Goal: Information Seeking & Learning: Compare options

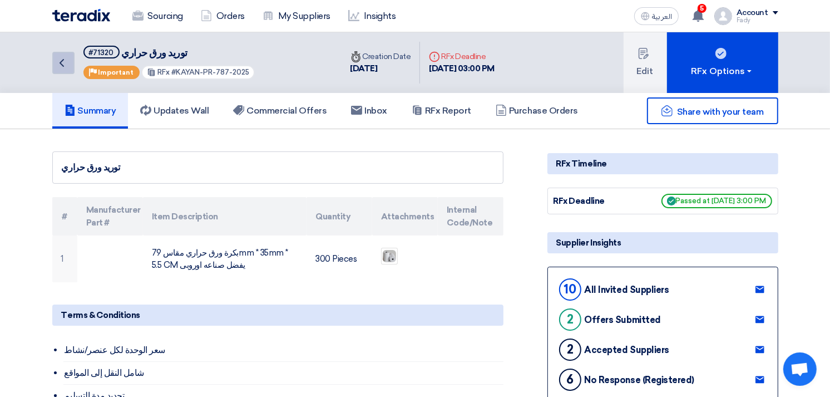
click at [65, 60] on icon "Back" at bounding box center [61, 62] width 13 height 13
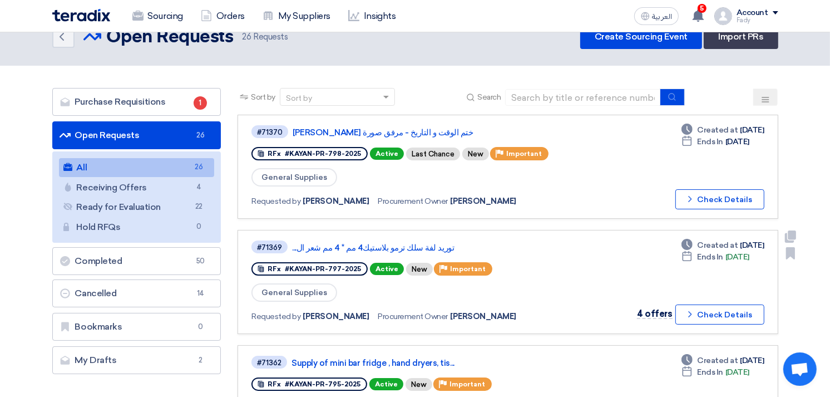
scroll to position [62, 0]
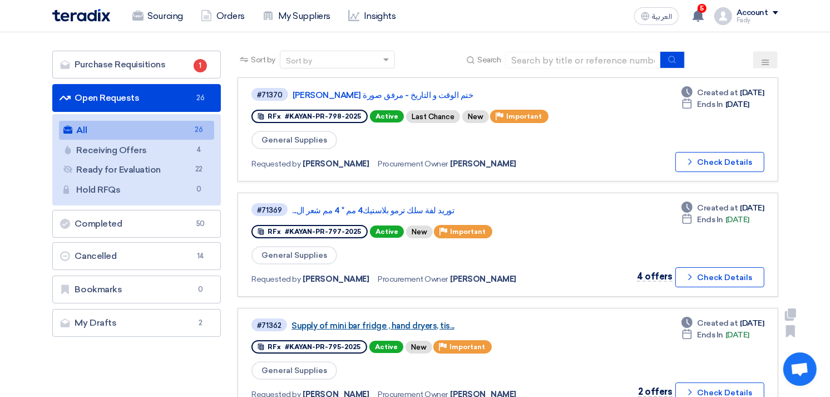
click at [396, 320] on link "Supply of mini bar fridge , hand dryers, tis..." at bounding box center [431, 325] width 278 height 10
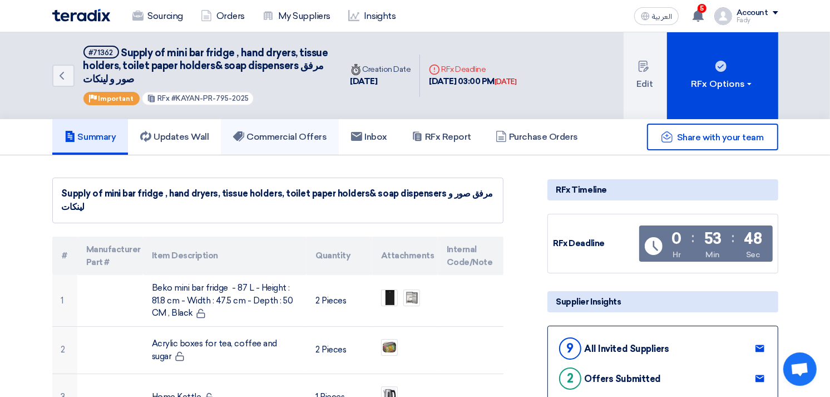
click at [269, 140] on h5 "Commercial Offers" at bounding box center [279, 136] width 93 height 11
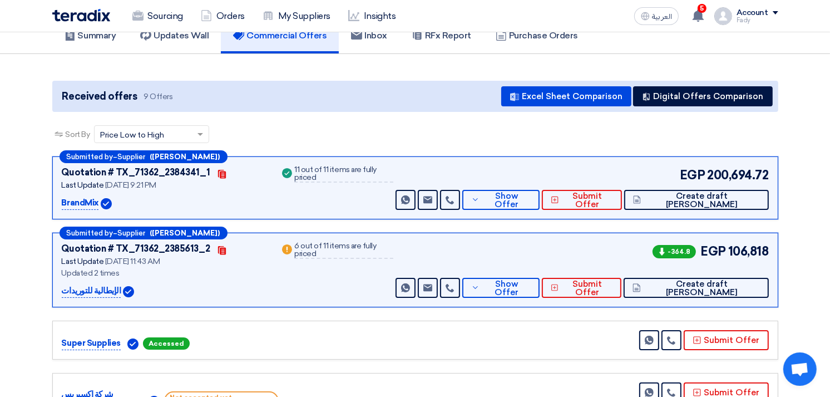
scroll to position [124, 0]
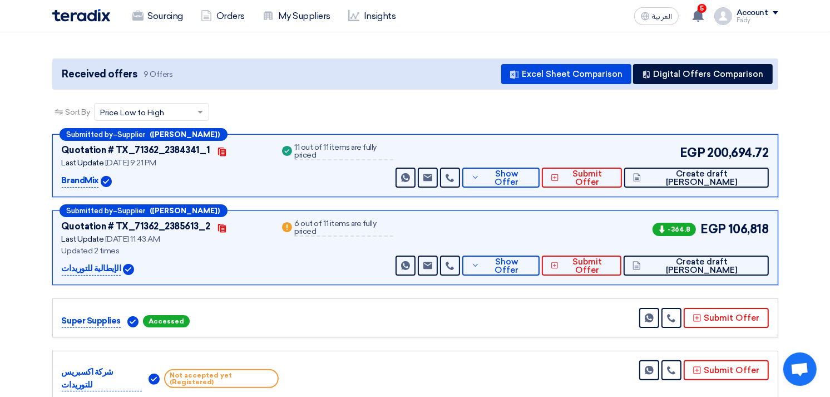
click at [546, 275] on div "Submitted by – Supplier ([PERSON_NAME]) Quotation # TX_71362_2385613_2 Contacts…" at bounding box center [415, 247] width 726 height 75
click at [530, 264] on span "Show Offer" at bounding box center [506, 266] width 48 height 17
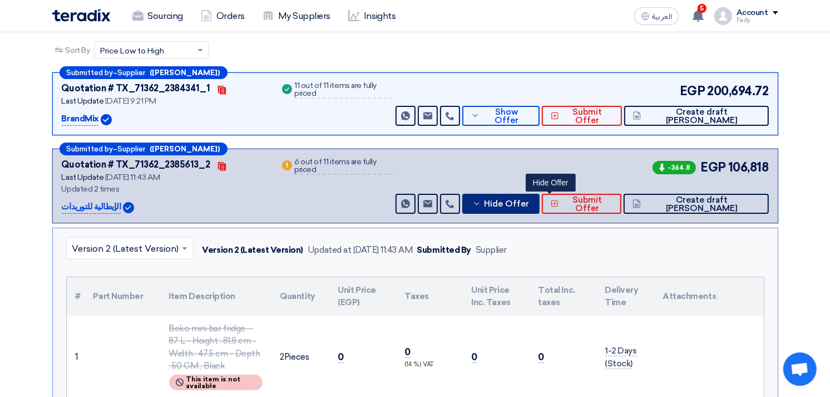
scroll to position [0, 0]
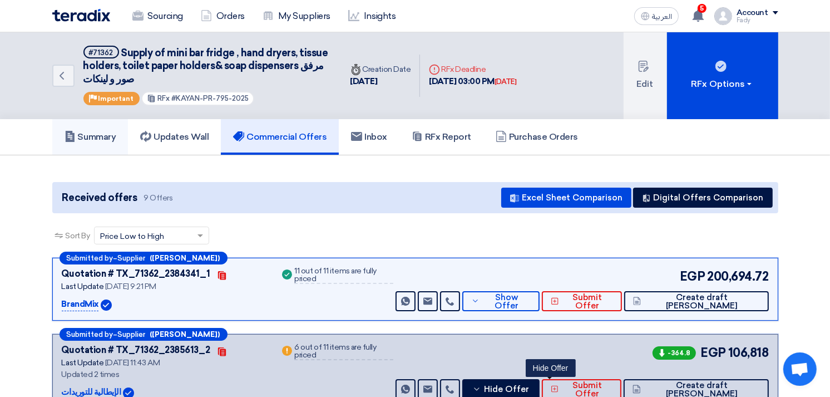
click at [96, 139] on h5 "Summary" at bounding box center [91, 136] width 52 height 11
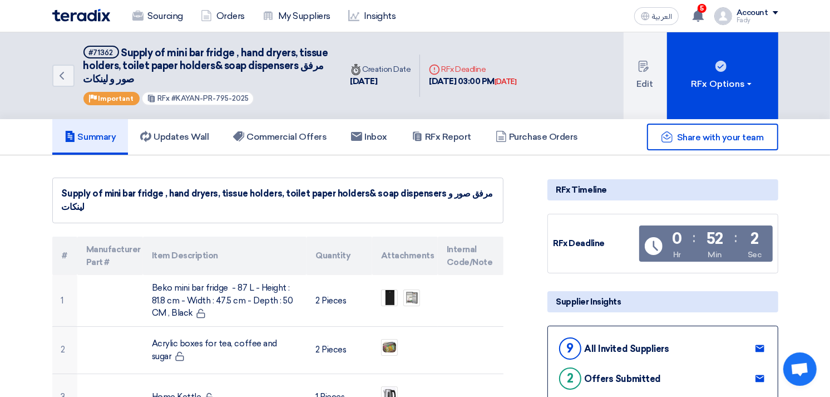
scroll to position [62, 0]
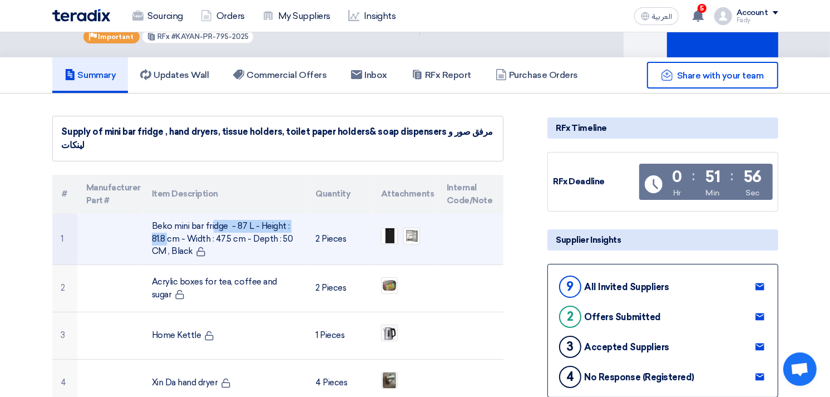
drag, startPoint x: 250, startPoint y: 223, endPoint x: 150, endPoint y: 219, distance: 100.2
click at [150, 219] on td "Beko mini bar fridge - 87 L - Height : 81.8 cm - Width : 47.5 cm - Depth : 50 C…" at bounding box center [225, 238] width 164 height 51
copy td "Beko mini bar fridge - 87 L"
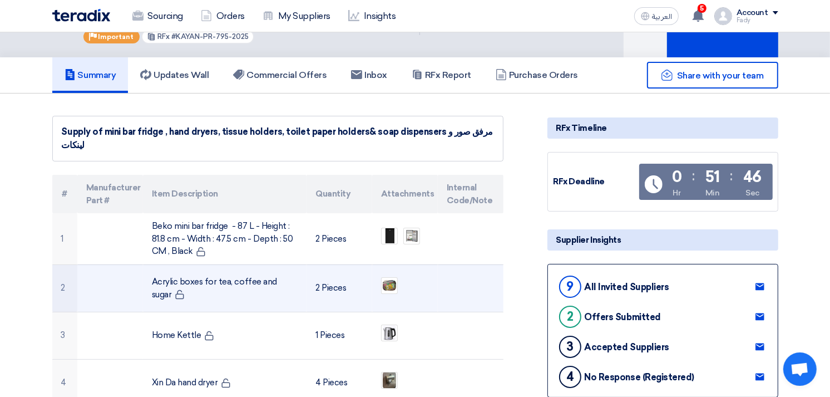
click at [165, 283] on td "Acrylic boxes for tea, coffee and sugar" at bounding box center [225, 287] width 164 height 47
copy tr "Acrylic boxes for tea, coffee and sugar"
click at [225, 280] on td "Acrylic boxes for tea, coffee and sugar" at bounding box center [225, 287] width 164 height 47
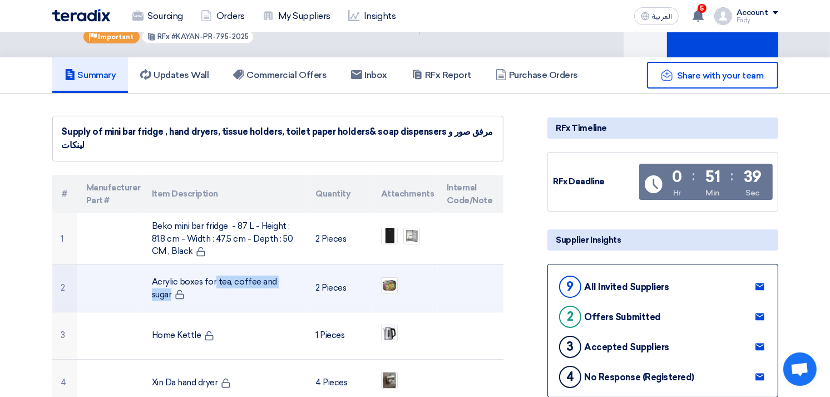
drag, startPoint x: 227, startPoint y: 280, endPoint x: 150, endPoint y: 280, distance: 76.8
click at [150, 280] on td "Acrylic boxes for tea, coffee and sugar" at bounding box center [225, 287] width 164 height 47
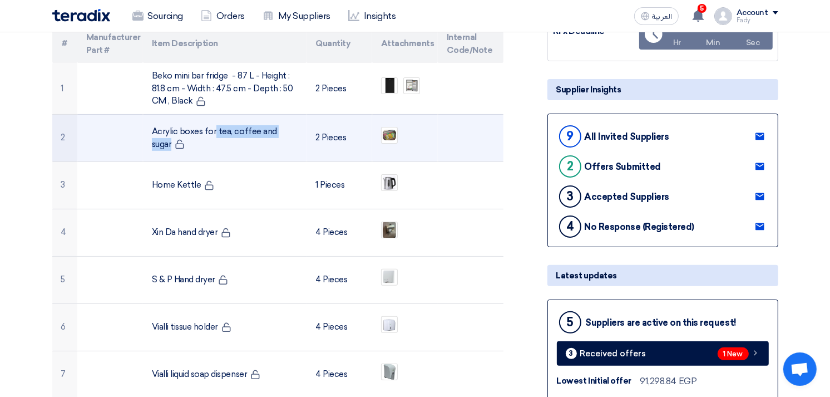
scroll to position [185, 0]
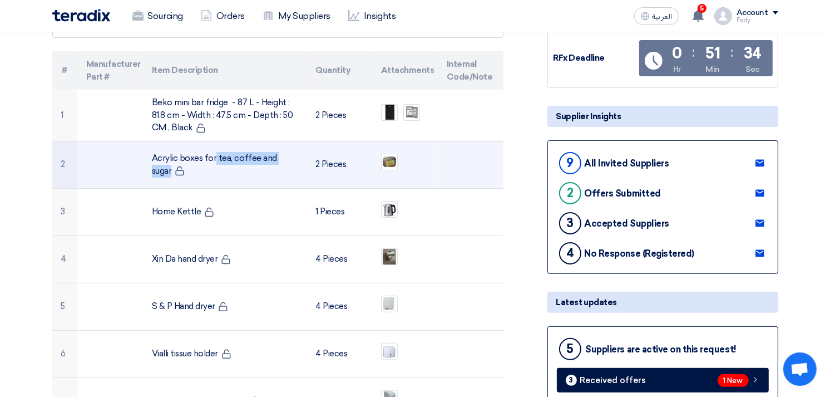
copy td "Acrylic boxes for tea,"
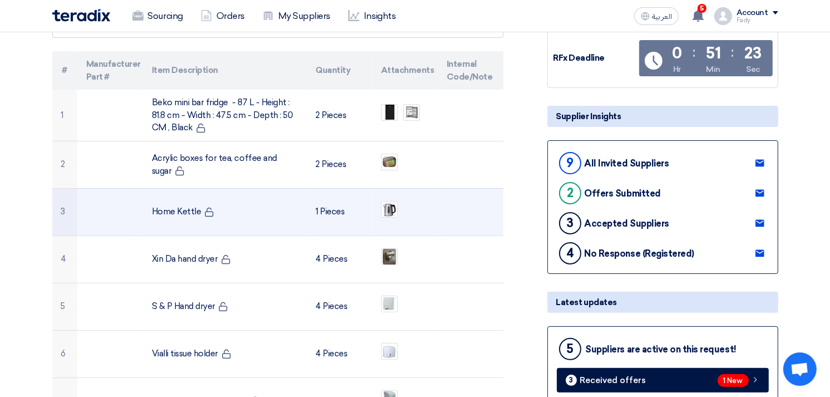
click at [164, 210] on td "Home Kettle" at bounding box center [225, 211] width 164 height 47
copy tr "Home Kettle"
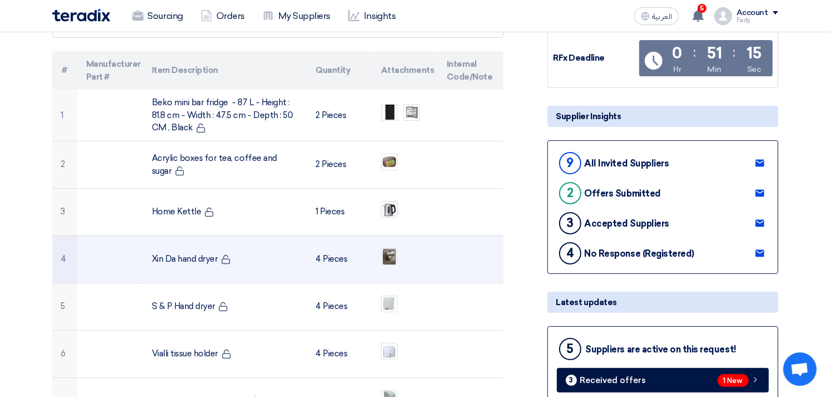
click at [174, 256] on td "Xin Da hand dryer" at bounding box center [225, 258] width 164 height 47
copy tr "Xin Da hand dryer"
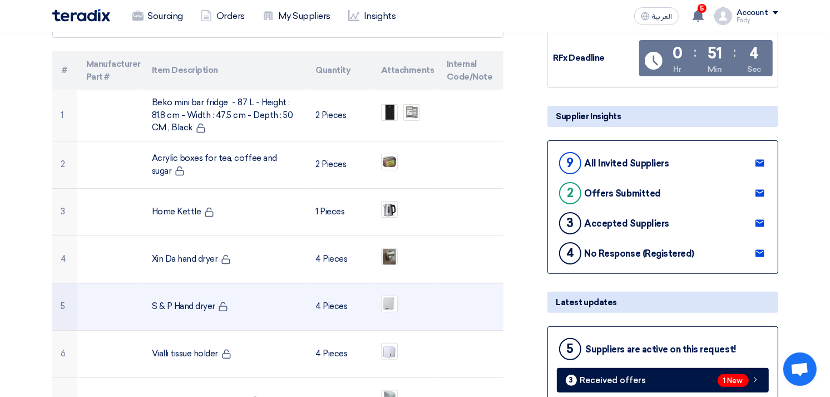
click at [172, 307] on td "S & P Hand dryer" at bounding box center [225, 306] width 164 height 47
copy tr "S & P Hand dryer"
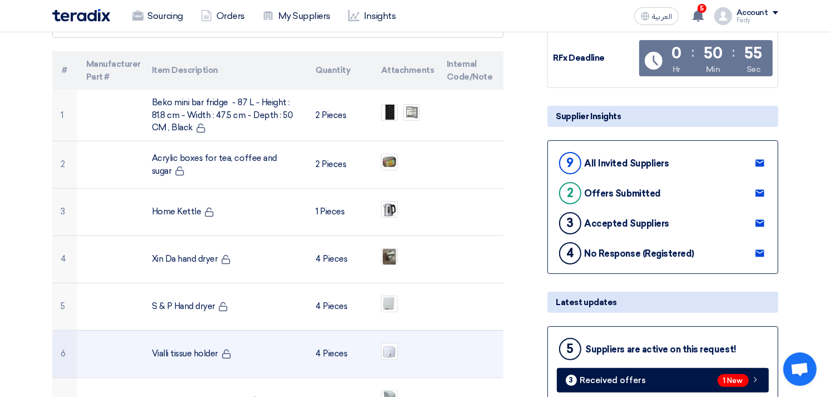
click at [181, 348] on td "Vialli tissue holder" at bounding box center [225, 353] width 164 height 47
copy tr "Vialli tissue holder"
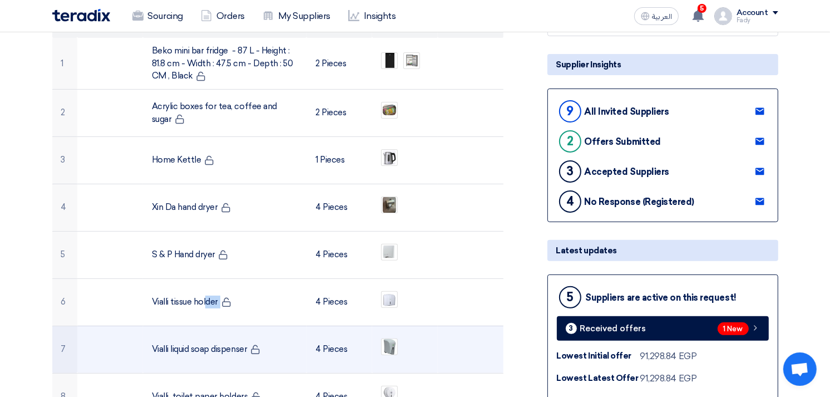
scroll to position [309, 0]
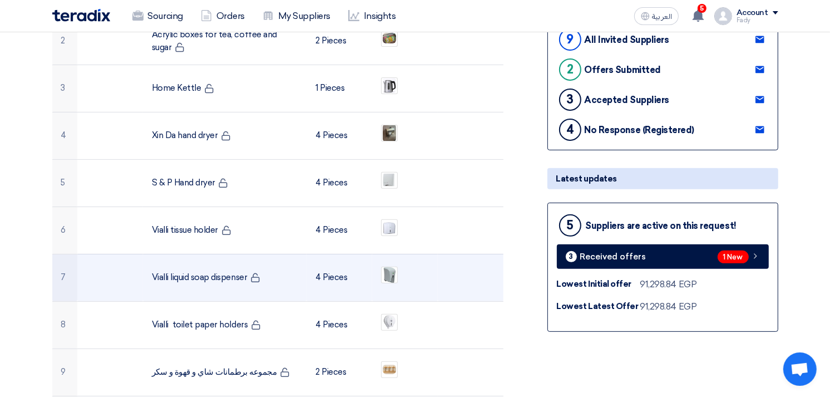
click at [181, 274] on td "Vialli liquid soap dispenser" at bounding box center [225, 277] width 164 height 47
copy tr "Vialli liquid soap dispenser"
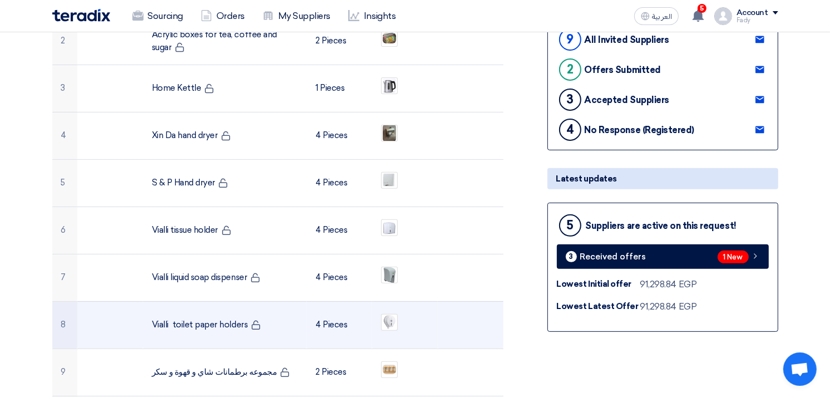
click at [186, 319] on td "Vialli toilet paper holders" at bounding box center [225, 324] width 164 height 47
click at [185, 321] on td "Vialli toilet paper holders" at bounding box center [225, 324] width 164 height 47
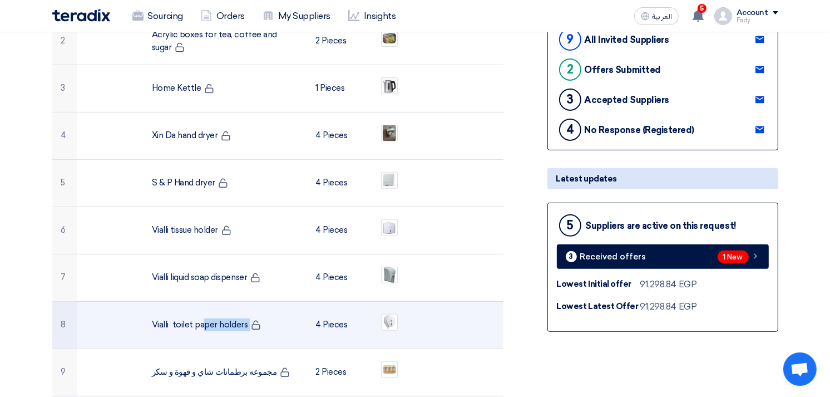
click at [185, 321] on td "Vialli toilet paper holders" at bounding box center [225, 324] width 164 height 47
copy tr "Vialli toilet paper holders"
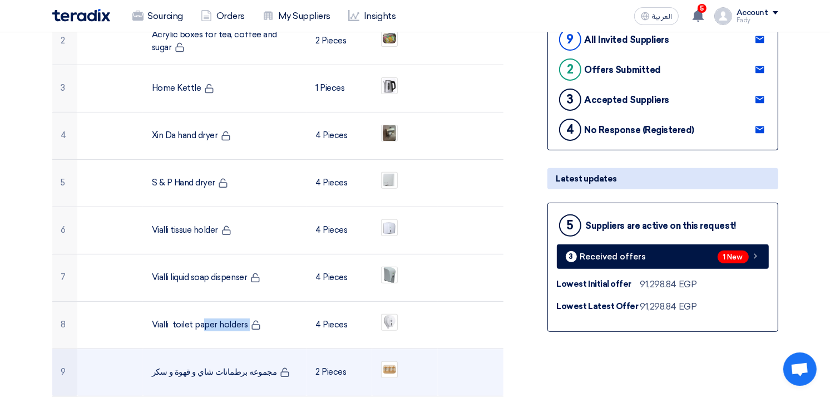
drag, startPoint x: 151, startPoint y: 371, endPoint x: 258, endPoint y: 377, distance: 106.5
click at [258, 377] on td "مجموعه برطمانات شاي و قهوة و سكر" at bounding box center [225, 371] width 164 height 47
copy td "مجموعه برطمانات شاي و قهوة و سكر"
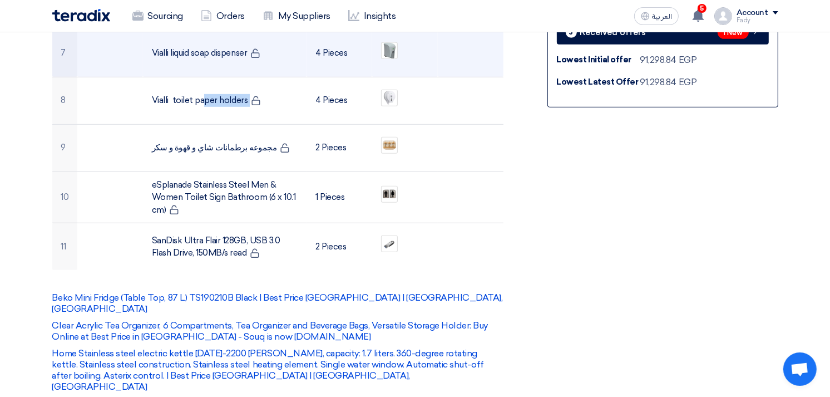
scroll to position [556, 0]
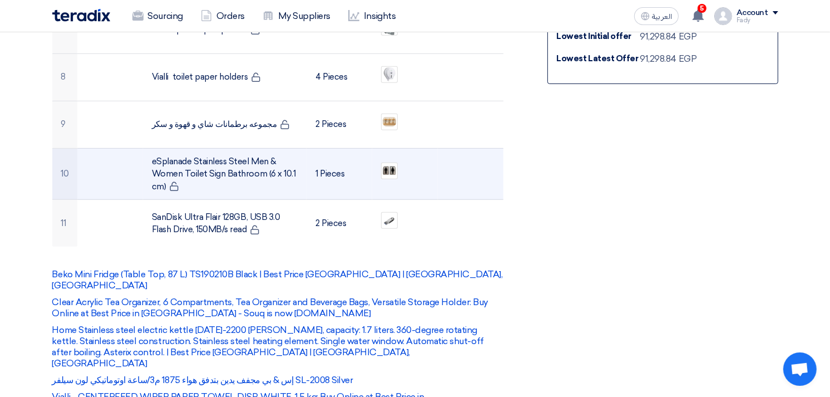
click at [203, 170] on td "eSplanade Stainless Steel Men & Women Toilet Sign Bathroom (6 x 10.1 cm)" at bounding box center [225, 174] width 164 height 52
drag, startPoint x: 263, startPoint y: 174, endPoint x: 202, endPoint y: 160, distance: 62.2
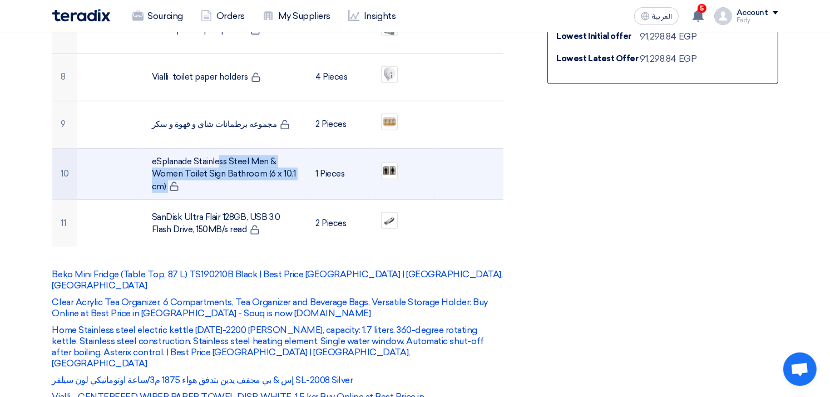
click at [202, 160] on td "eSplanade Stainless Steel Men & Women Toilet Sign Bathroom (6 x 10.1 cm)" at bounding box center [225, 174] width 164 height 52
drag, startPoint x: 202, startPoint y: 160, endPoint x: 231, endPoint y: 180, distance: 36.0
click at [231, 180] on td "eSplanade Stainless Steel Men & Women Toilet Sign Bathroom (6 x 10.1 cm)" at bounding box center [225, 174] width 164 height 52
drag, startPoint x: 250, startPoint y: 161, endPoint x: 262, endPoint y: 174, distance: 17.3
click at [262, 174] on td "eSplanade Stainless Steel Men & Women Toilet Sign Bathroom (6 x 10.1 cm)" at bounding box center [225, 174] width 164 height 52
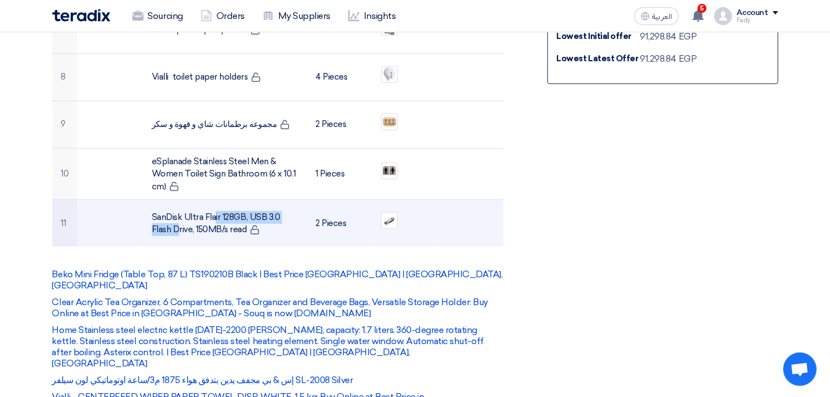
drag, startPoint x: 152, startPoint y: 215, endPoint x: 243, endPoint y: 213, distance: 91.3
click at [243, 213] on td "SanDisk Ultra Flair 128GB, USB 3.0 Flash Drive, 150MB/s read" at bounding box center [225, 223] width 164 height 47
drag, startPoint x: 277, startPoint y: 215, endPoint x: 148, endPoint y: 221, distance: 129.2
click at [148, 221] on td "SanDisk Ultra Flair 128GB, USB 3.0 Flash Drive, 150MB/s read" at bounding box center [225, 223] width 164 height 47
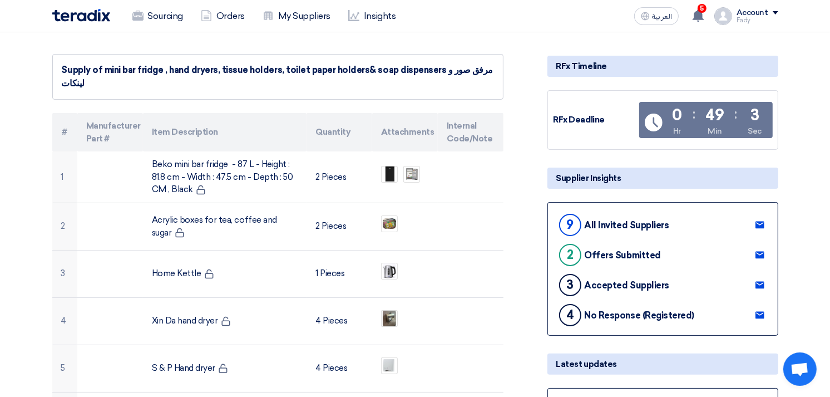
scroll to position [0, 0]
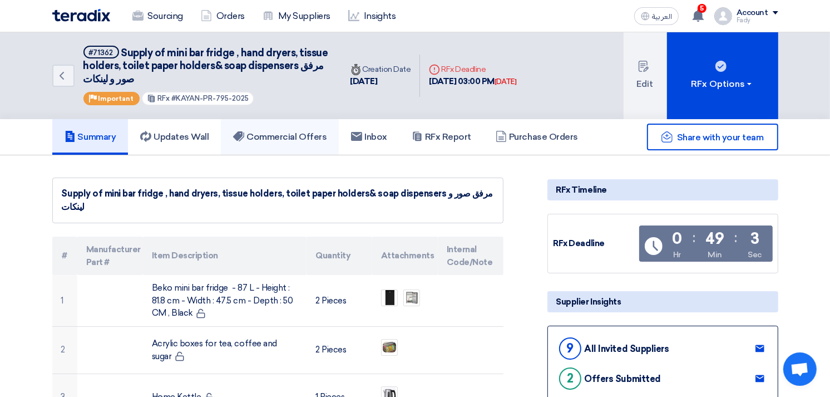
click at [274, 121] on link "Commercial Offers" at bounding box center [280, 137] width 118 height 36
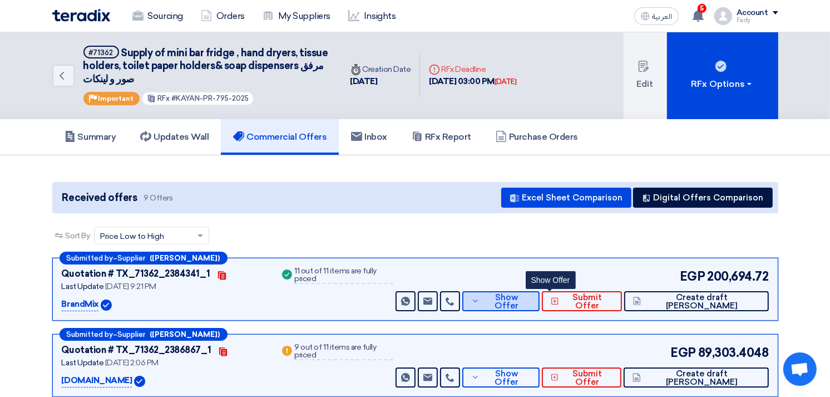
click at [530, 299] on span "Show Offer" at bounding box center [506, 301] width 48 height 17
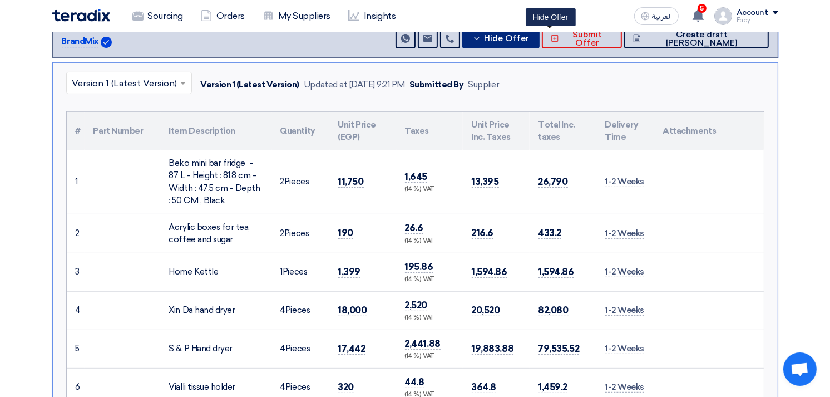
scroll to position [74, 0]
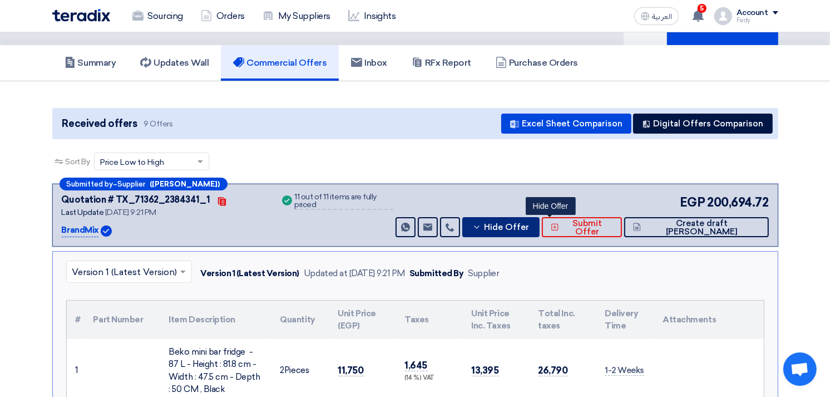
click at [529, 225] on span "Hide Offer" at bounding box center [506, 227] width 45 height 8
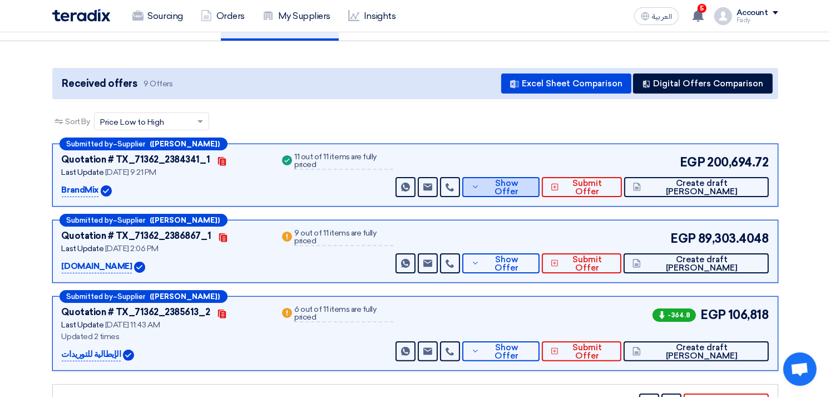
scroll to position [136, 0]
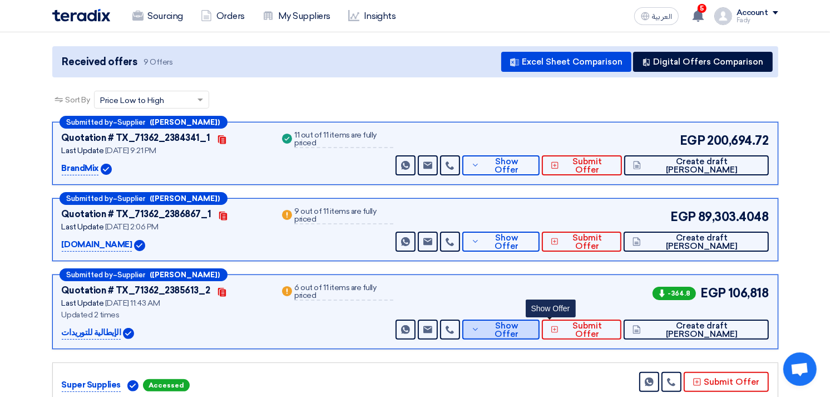
click at [530, 327] on span "Show Offer" at bounding box center [506, 330] width 48 height 17
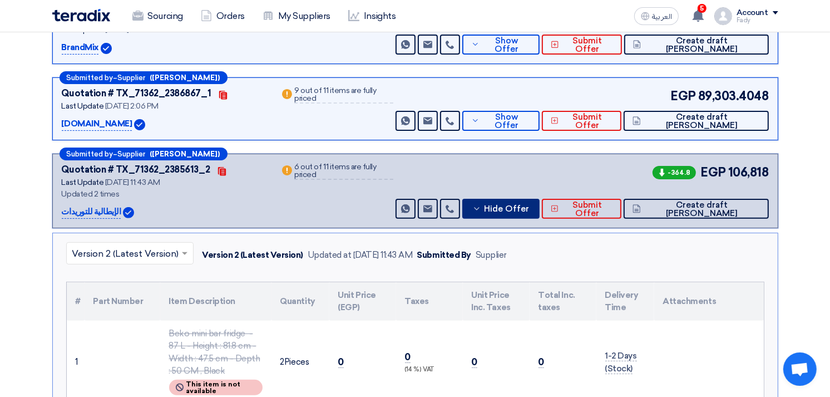
scroll to position [198, 0]
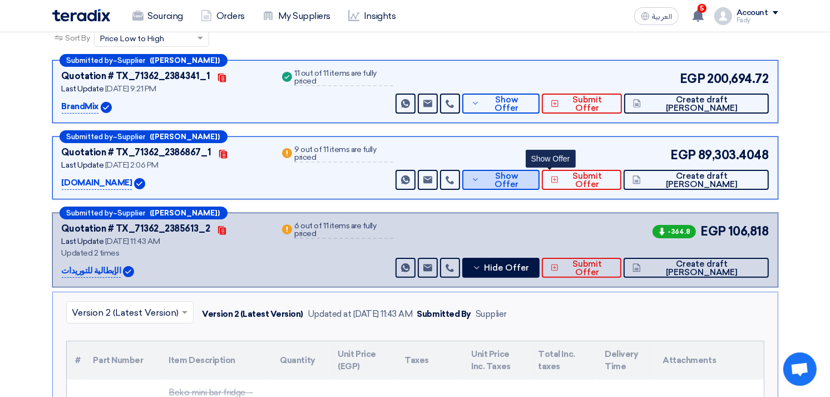
click at [530, 179] on span "Show Offer" at bounding box center [506, 180] width 48 height 17
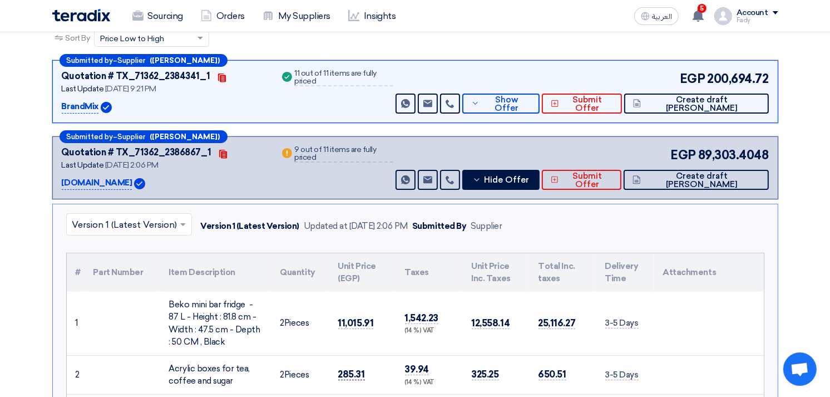
click at [348, 376] on span "285.31" at bounding box center [351, 374] width 27 height 12
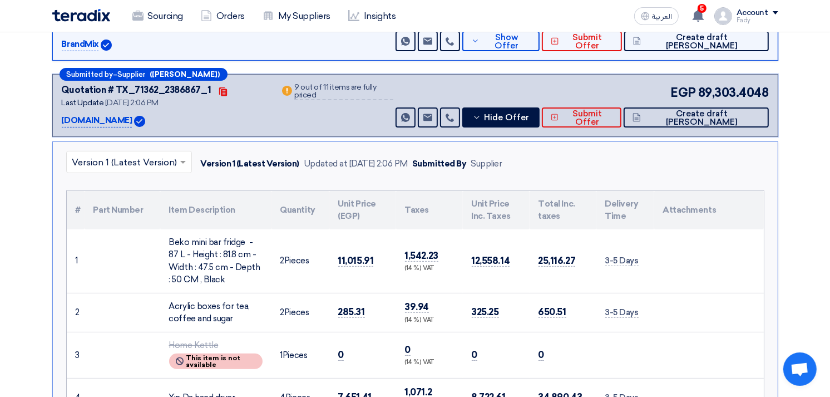
scroll to position [259, 0]
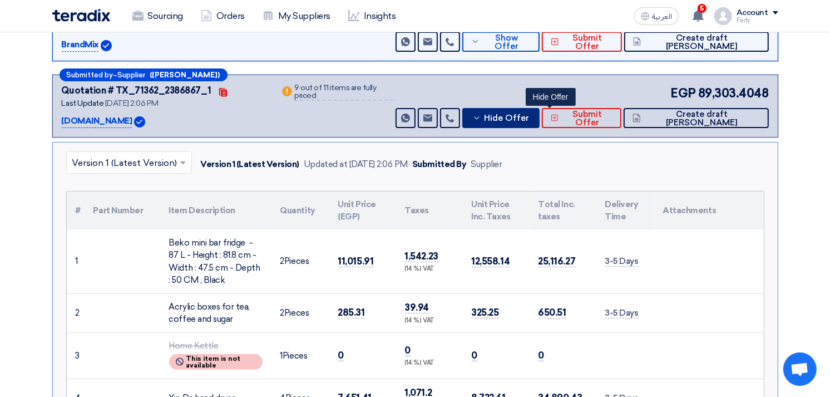
click at [529, 114] on span "Hide Offer" at bounding box center [506, 118] width 45 height 8
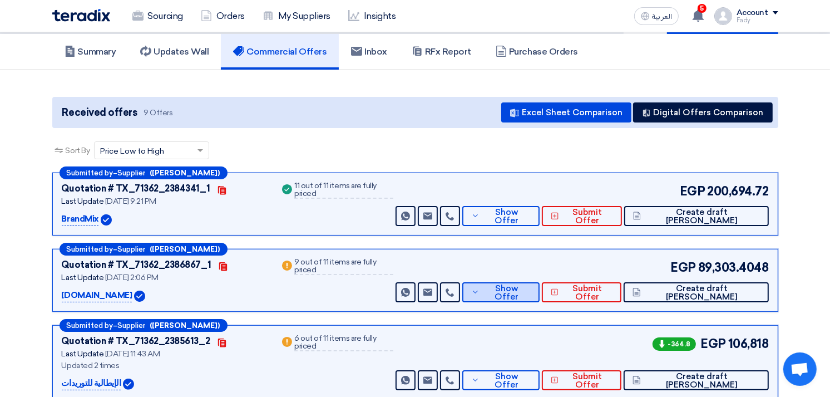
scroll to position [124, 0]
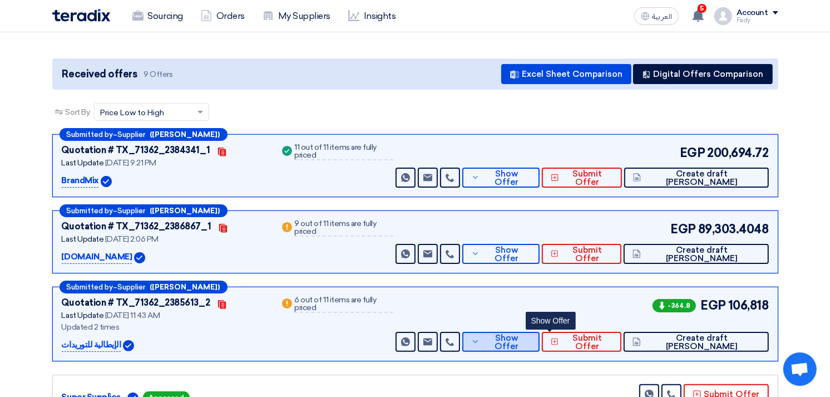
click at [530, 336] on span "Show Offer" at bounding box center [506, 342] width 48 height 17
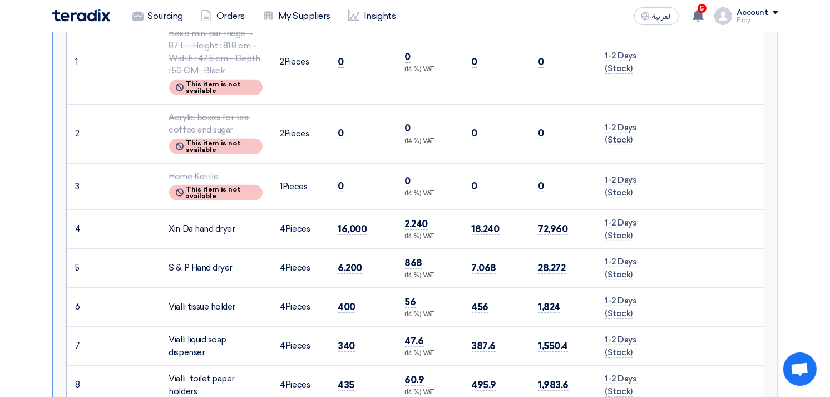
scroll to position [309, 0]
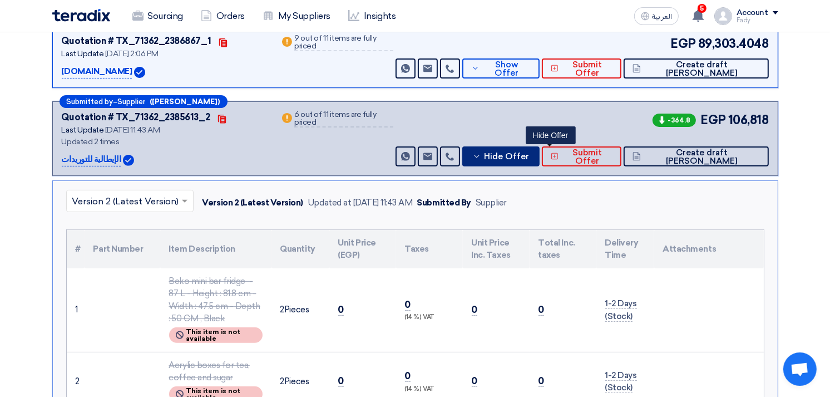
click at [540, 146] on button "Hide Offer" at bounding box center [500, 156] width 77 height 20
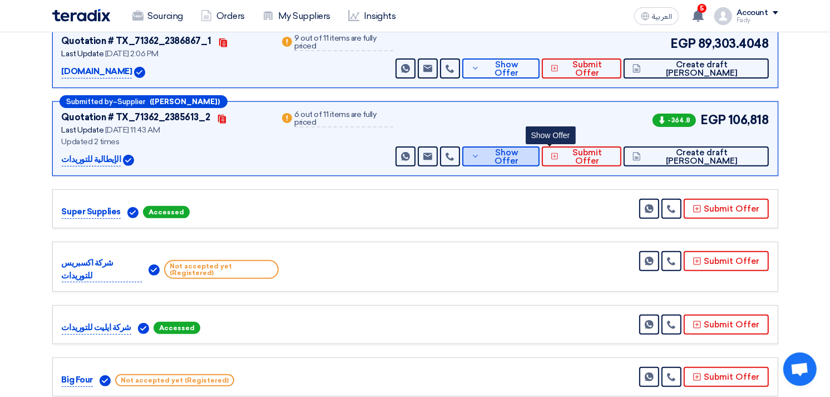
click at [530, 154] on span "Show Offer" at bounding box center [506, 157] width 48 height 17
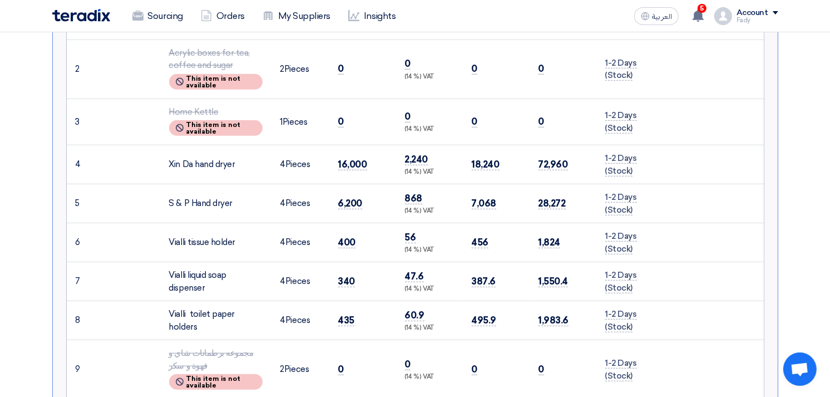
scroll to position [618, 0]
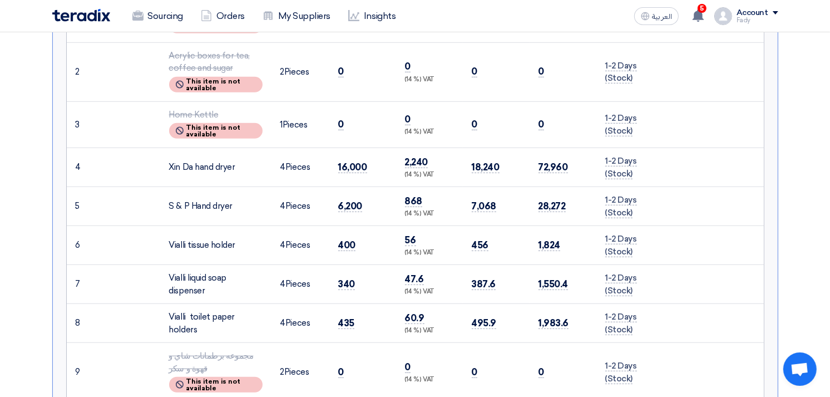
drag, startPoint x: 201, startPoint y: 204, endPoint x: 219, endPoint y: 205, distance: 17.8
click at [219, 205] on div "S & P Hand dryer" at bounding box center [215, 206] width 93 height 13
click at [354, 200] on span "6,200" at bounding box center [350, 206] width 24 height 12
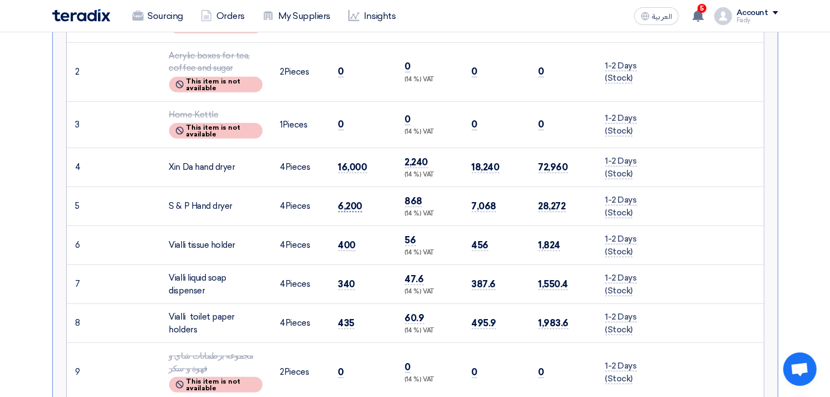
click at [354, 200] on span "6,200" at bounding box center [350, 206] width 24 height 12
click at [349, 204] on span "6,200" at bounding box center [350, 206] width 24 height 12
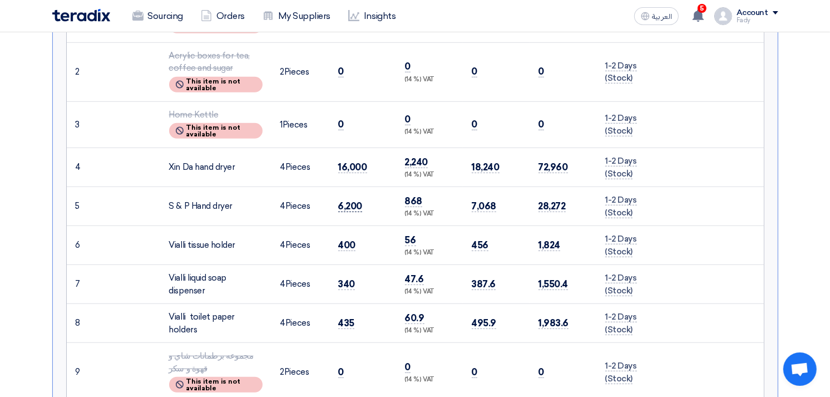
click at [349, 204] on span "6,200" at bounding box center [350, 206] width 24 height 12
click at [354, 204] on span "6,200" at bounding box center [350, 206] width 24 height 12
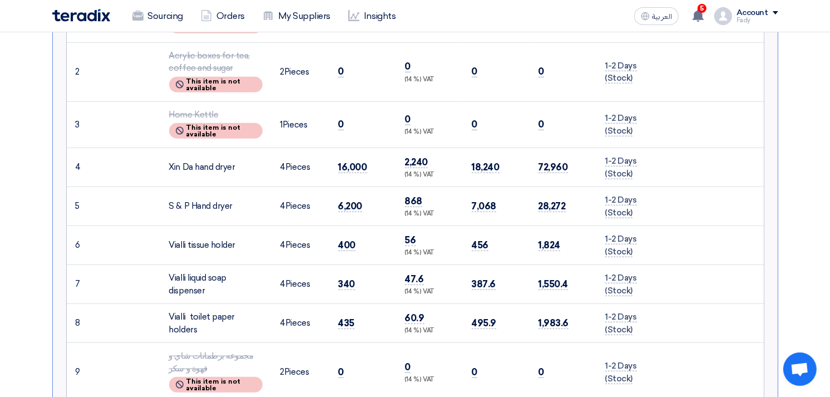
drag, startPoint x: 354, startPoint y: 204, endPoint x: 354, endPoint y: 212, distance: 7.8
click at [354, 212] on td "6,200" at bounding box center [362, 206] width 67 height 39
click at [347, 241] on span "400" at bounding box center [347, 245] width 18 height 12
